Goal: Task Accomplishment & Management: Use online tool/utility

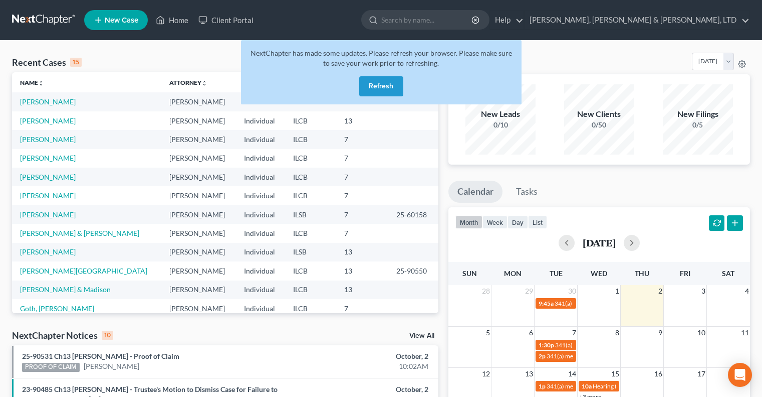
click at [386, 89] on button "Refresh" at bounding box center [381, 86] width 44 height 20
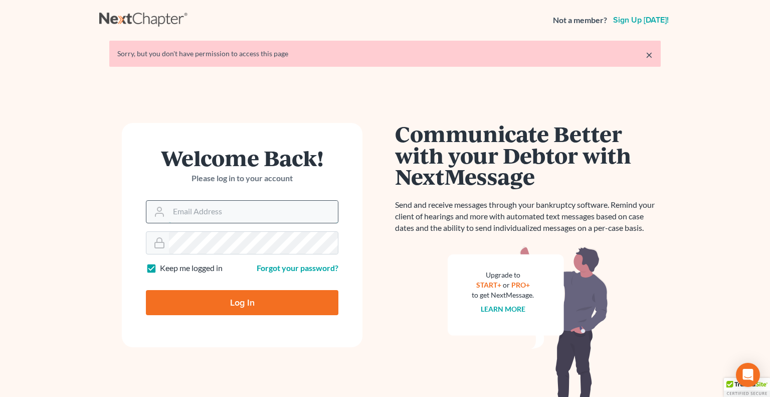
click at [217, 208] on input "Email Address" at bounding box center [253, 212] width 169 height 22
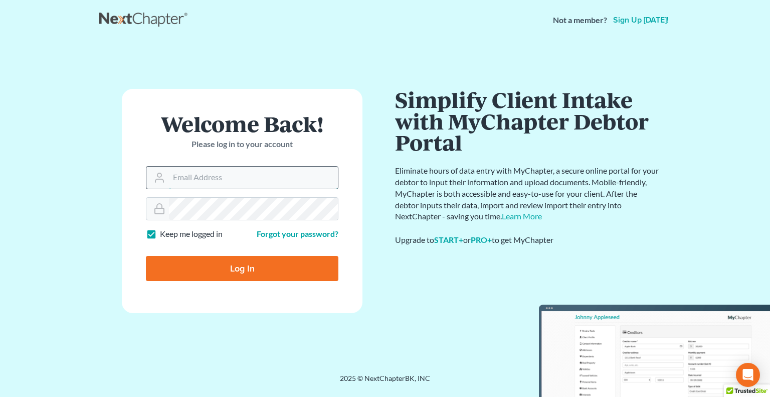
type input "jpappas@spjlaw.net"
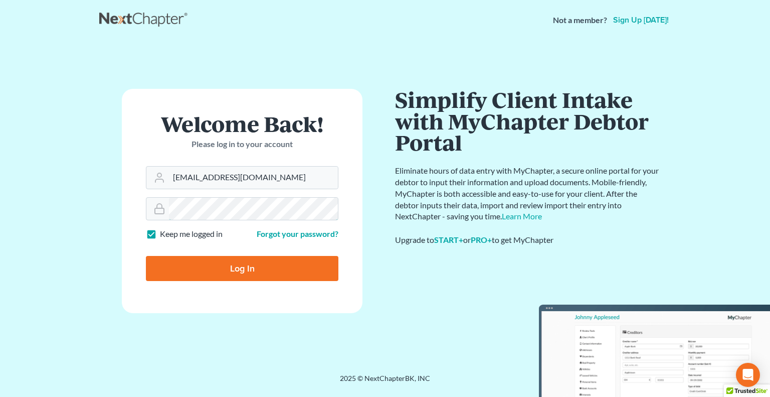
click at [146, 256] on input "Log In" at bounding box center [242, 268] width 192 height 25
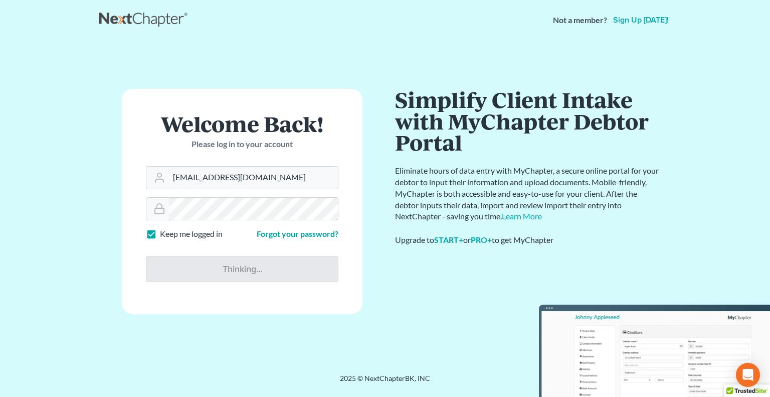
type input "Thinking..."
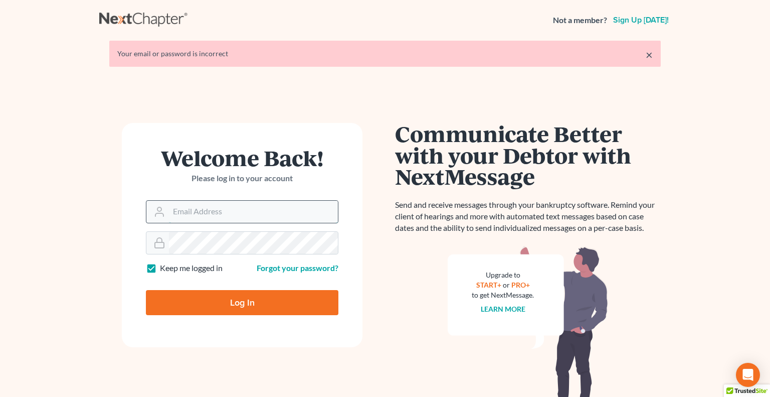
click at [219, 210] on input "Email Address" at bounding box center [253, 212] width 169 height 22
type input "pappas@spjlaw.net"
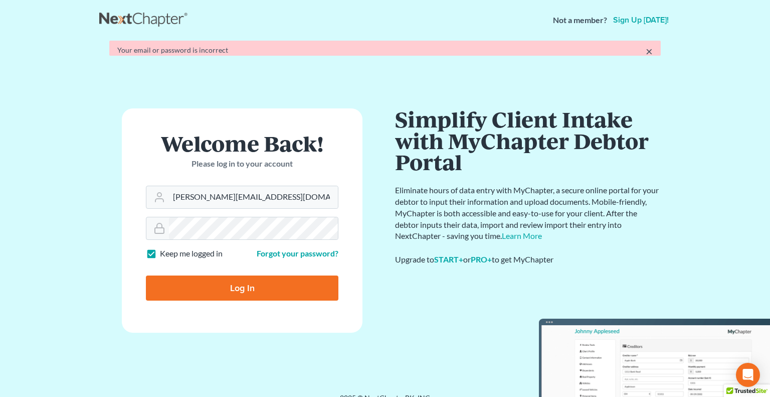
drag, startPoint x: 236, startPoint y: 223, endPoint x: 220, endPoint y: 243, distance: 26.1
click at [220, 243] on form "Welcome Back! Please log in to your account Email Address pappas@spjlaw.net Pas…" at bounding box center [242, 220] width 241 height 224
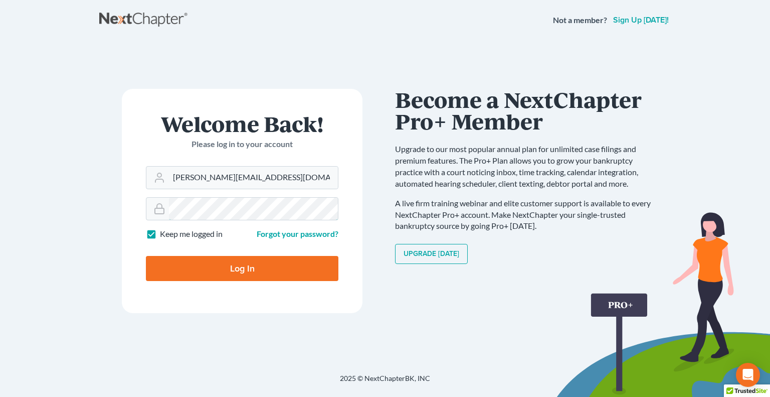
click at [146, 256] on input "Log In" at bounding box center [242, 268] width 192 height 25
type input "Thinking..."
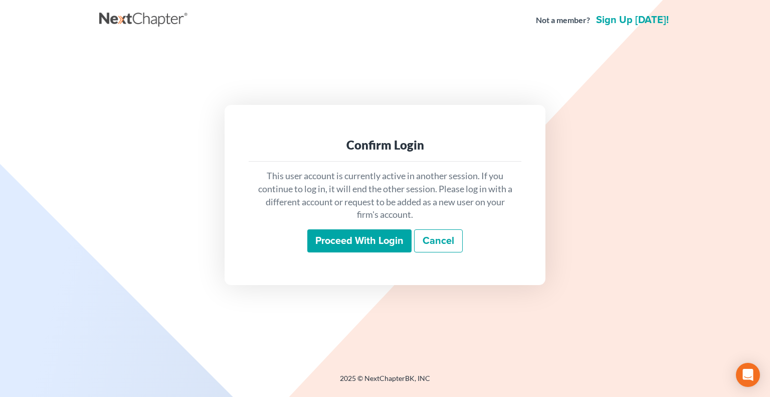
click at [352, 234] on input "Proceed with login" at bounding box center [359, 240] width 104 height 23
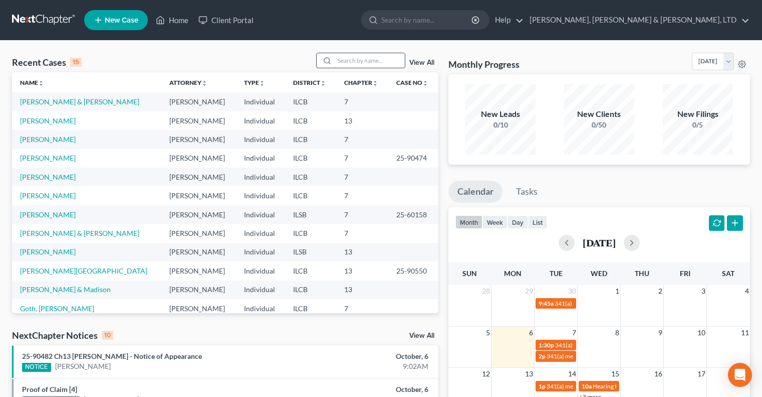
click at [350, 58] on input "search" at bounding box center [370, 60] width 70 height 15
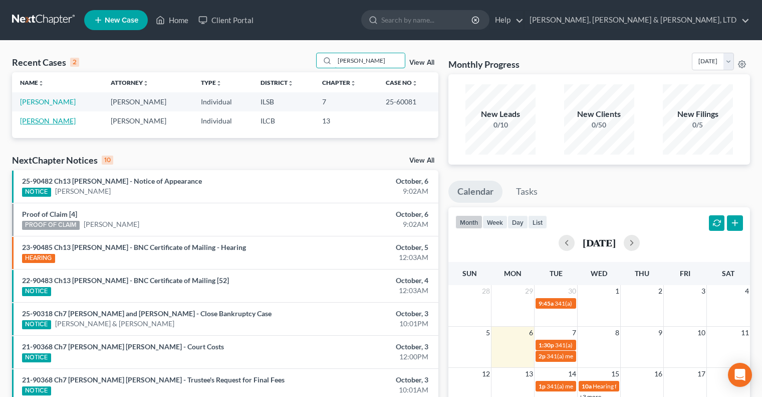
type input "[PERSON_NAME]"
click at [29, 121] on link "[PERSON_NAME]" at bounding box center [48, 120] width 56 height 9
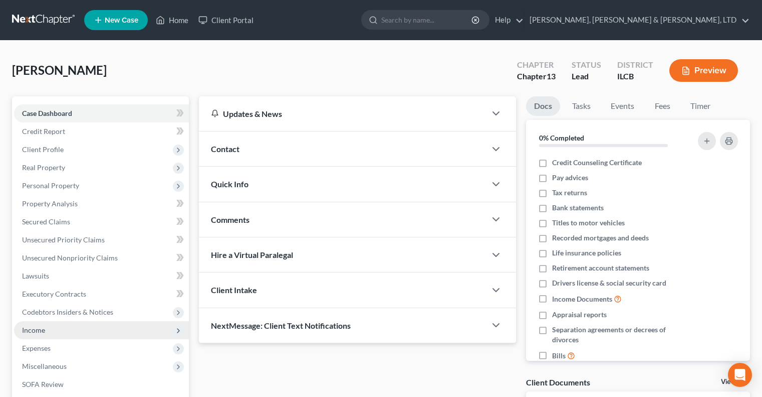
click at [52, 327] on span "Income" at bounding box center [101, 330] width 175 height 18
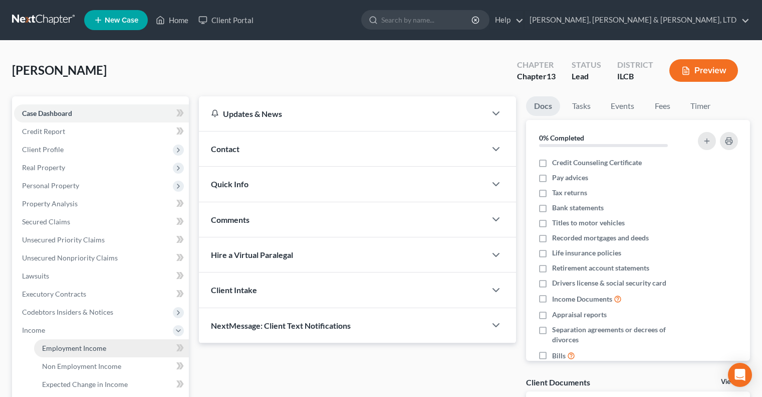
click at [88, 348] on span "Employment Income" at bounding box center [74, 347] width 64 height 9
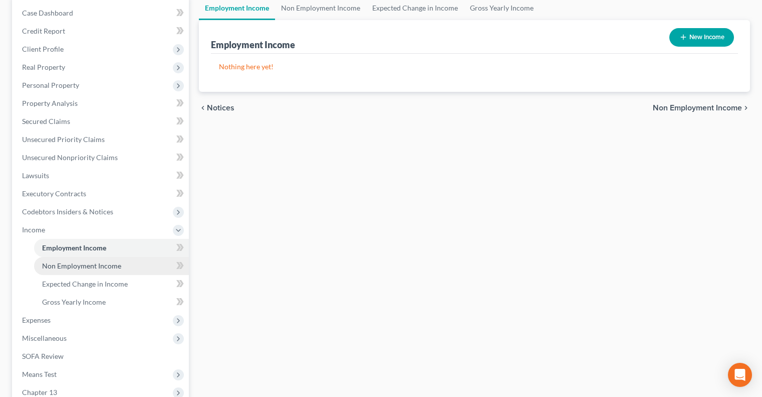
click at [73, 268] on span "Non Employment Income" at bounding box center [81, 265] width 79 height 9
